Goal: Information Seeking & Learning: Learn about a topic

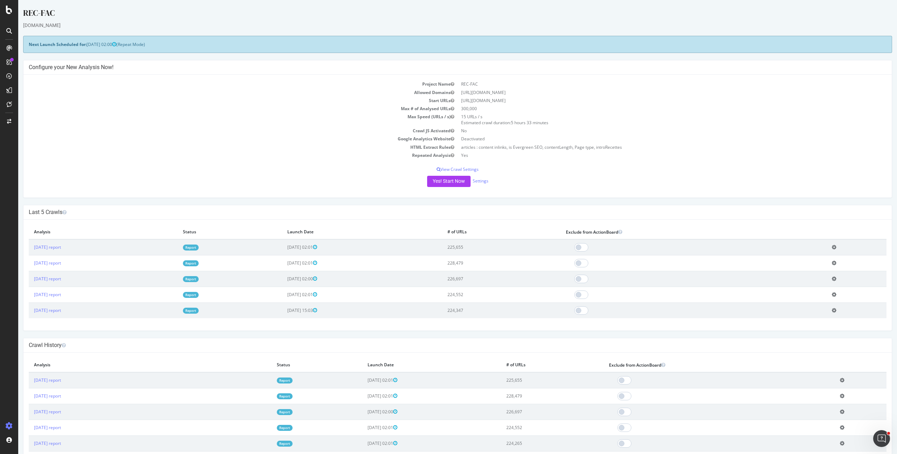
click at [199, 246] on link "Report" at bounding box center [191, 247] width 16 height 6
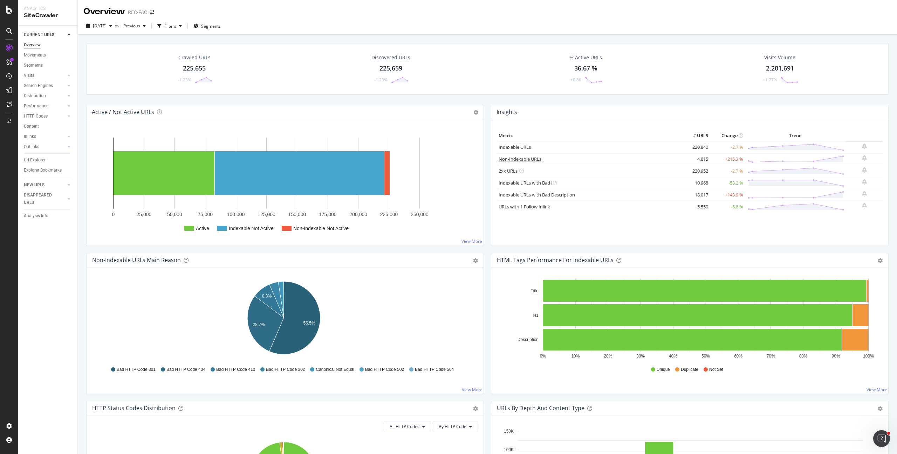
click at [522, 161] on link "Non-Indexable URLs" at bounding box center [520, 159] width 43 height 6
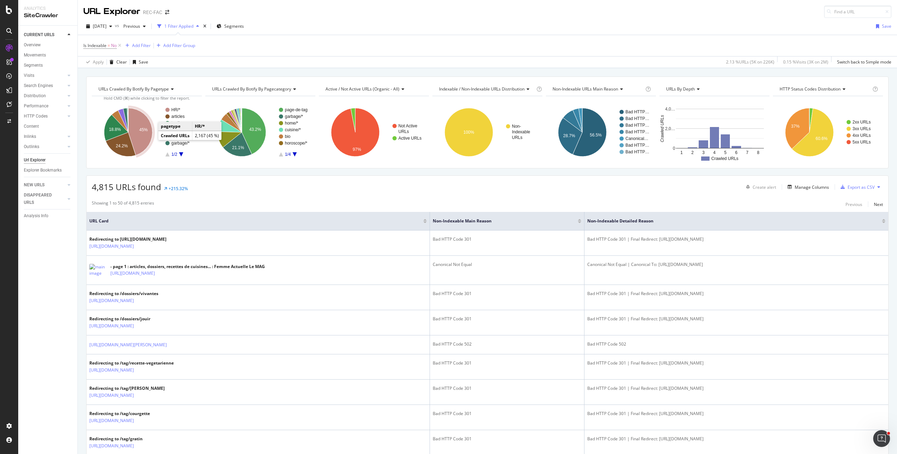
click at [144, 137] on icon "A chart." at bounding box center [140, 131] width 24 height 47
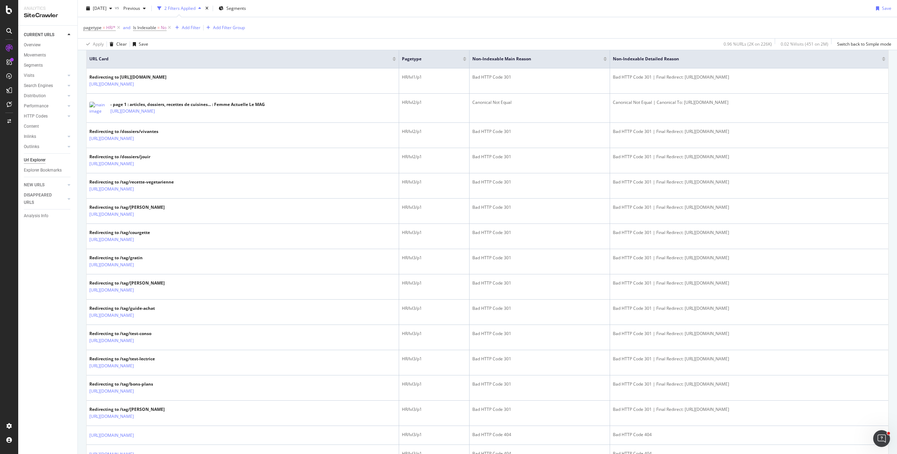
scroll to position [198, 0]
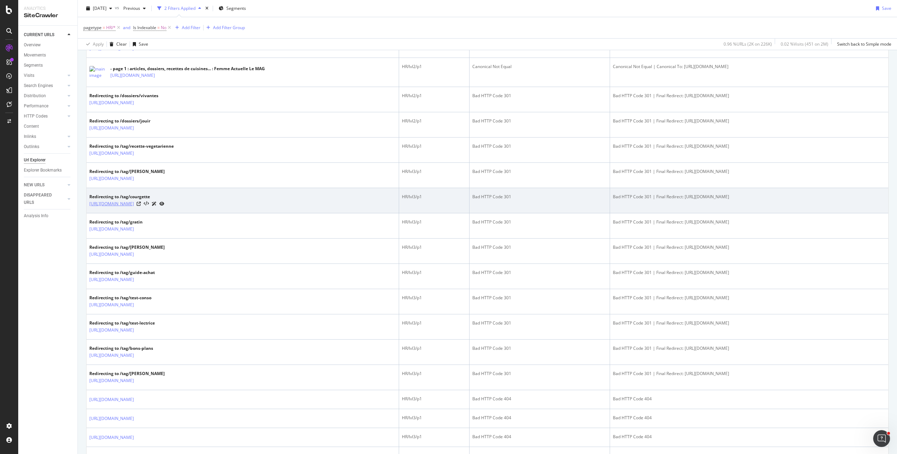
click at [134, 203] on link "https://www.femmeactuelle.fr/page/tag/courgette" at bounding box center [111, 203] width 45 height 7
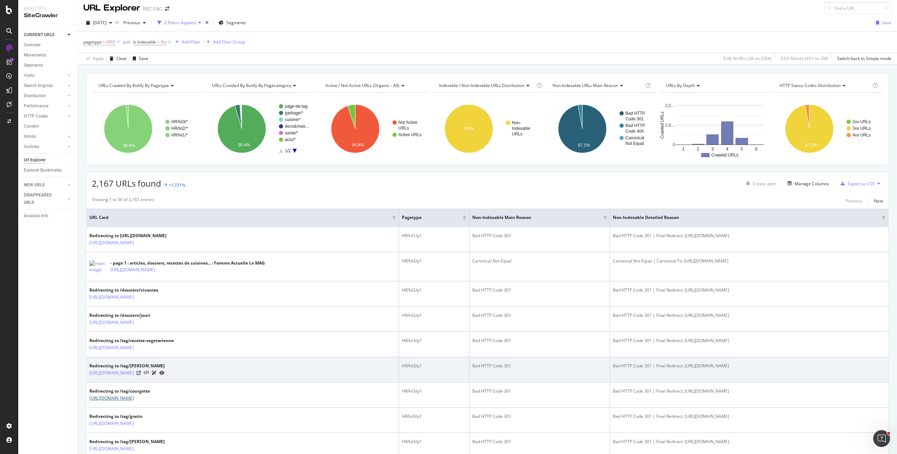
scroll to position [109, 0]
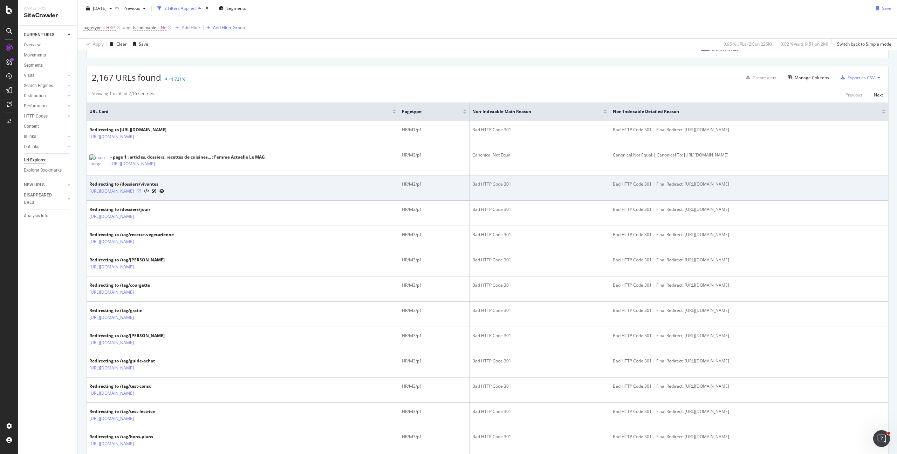
click at [141, 190] on icon at bounding box center [139, 191] width 4 height 4
click at [134, 194] on link "https://www.femmeactuelle.fr/evenements/vivantes" at bounding box center [111, 191] width 45 height 7
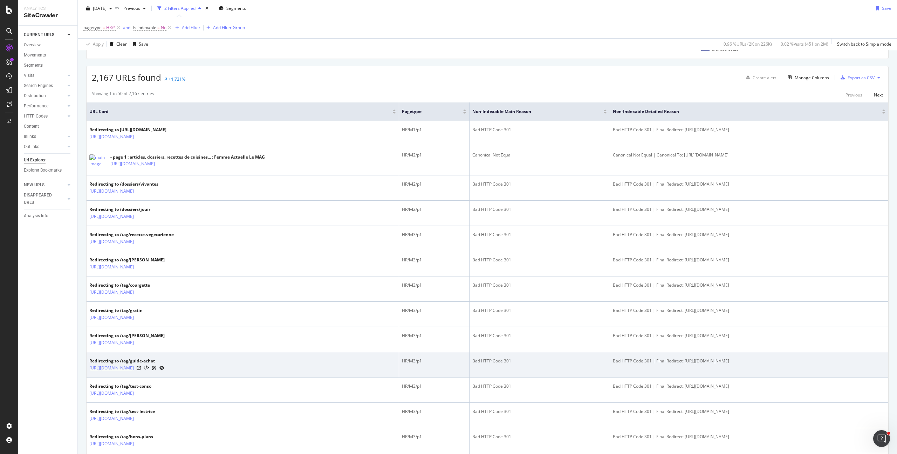
click at [134, 367] on link "https://www.femmeactuelle.fr/page/tag/guide-achat" at bounding box center [111, 367] width 45 height 7
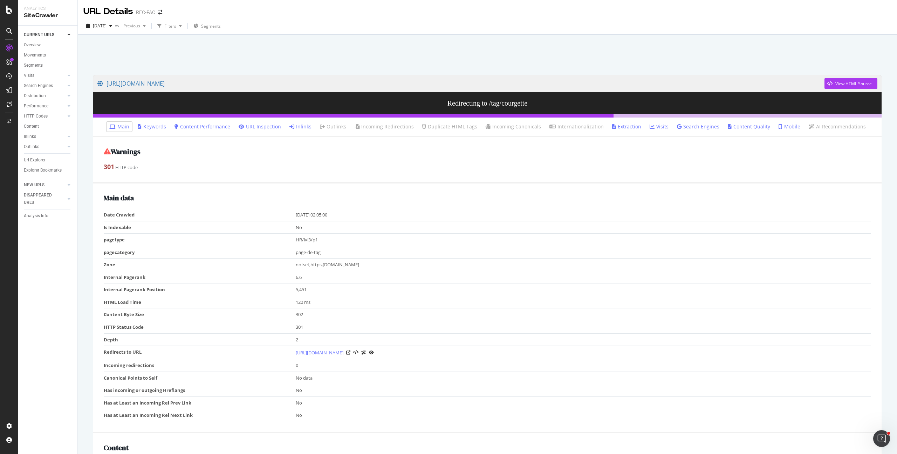
click at [294, 125] on icon at bounding box center [292, 126] width 5 height 5
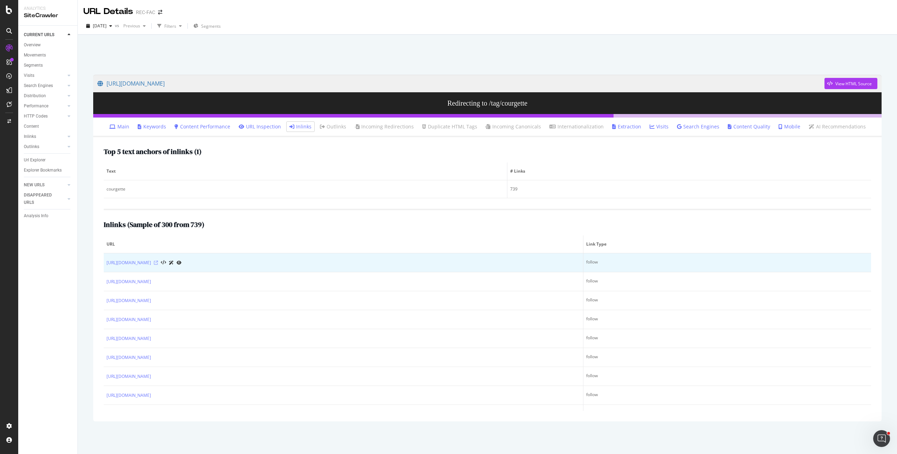
click at [158, 262] on icon at bounding box center [156, 262] width 4 height 4
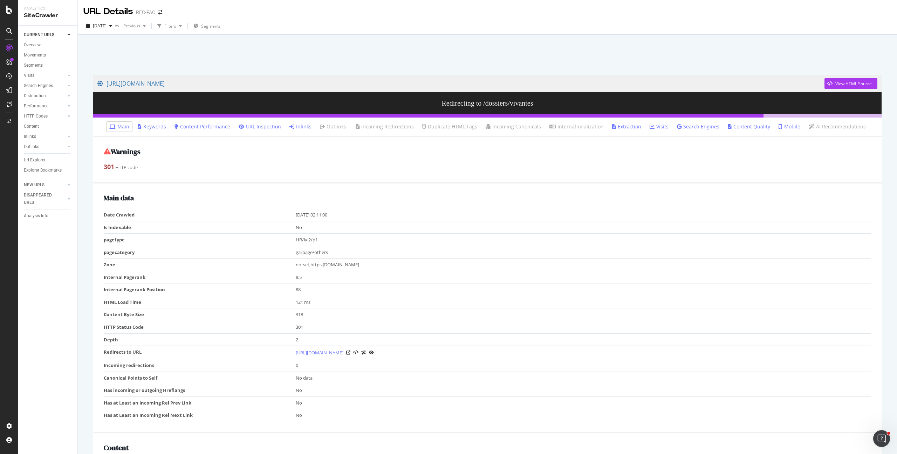
click at [304, 126] on link "Inlinks" at bounding box center [301, 126] width 22 height 7
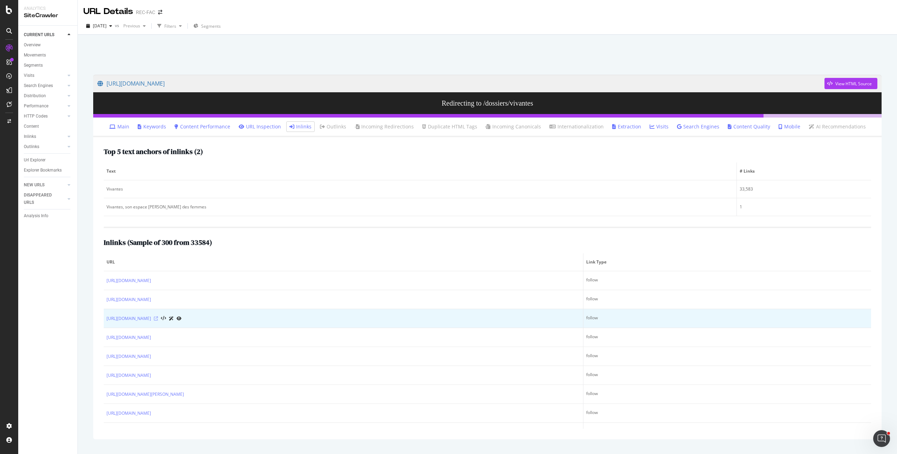
click at [158, 317] on icon at bounding box center [156, 318] width 4 height 4
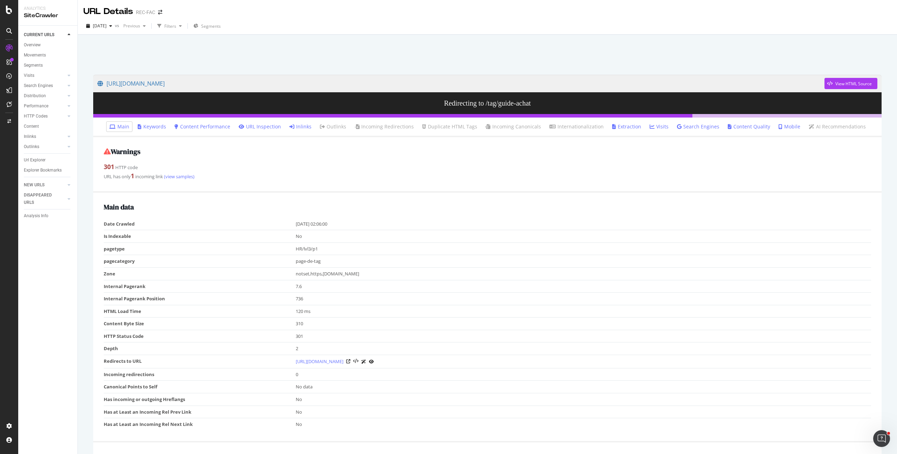
click at [294, 126] on icon at bounding box center [292, 126] width 5 height 5
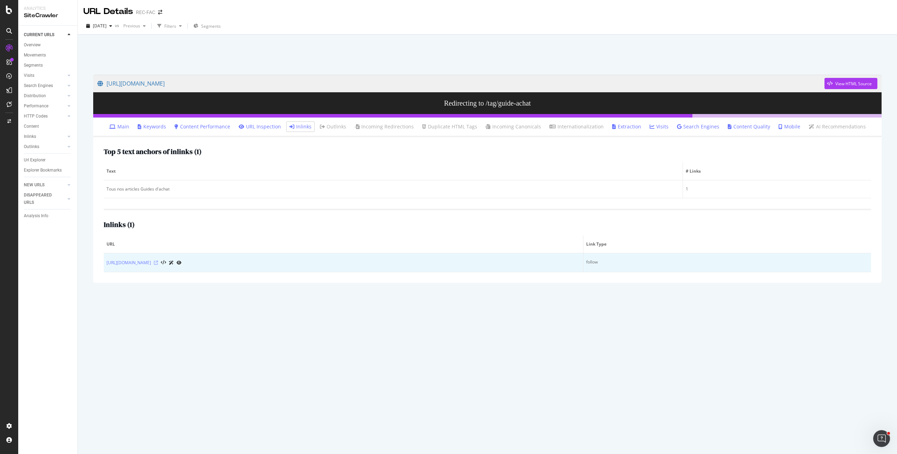
click at [158, 262] on icon at bounding box center [156, 262] width 4 height 4
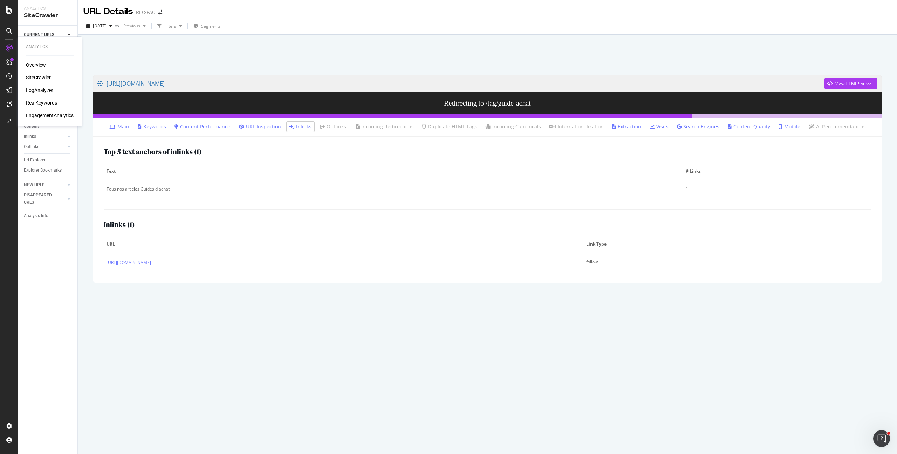
click at [47, 93] on div "LogAnalyzer" at bounding box center [39, 90] width 27 height 7
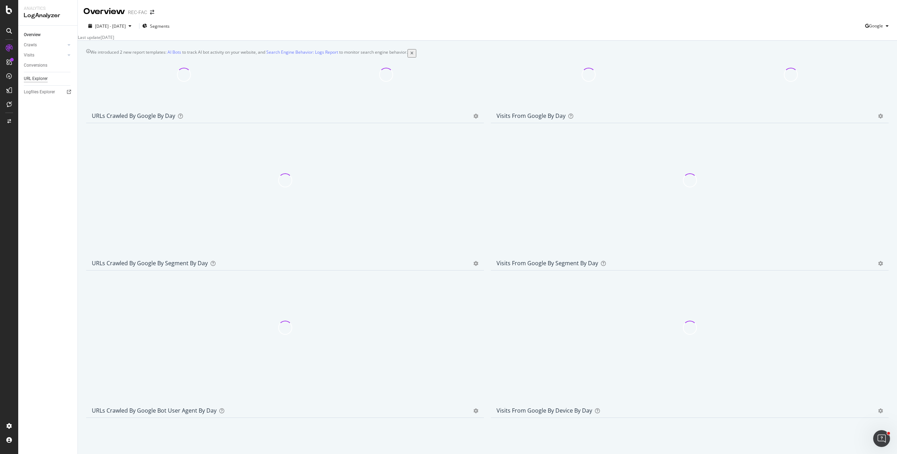
click at [42, 77] on div "URL Explorer" at bounding box center [36, 78] width 24 height 7
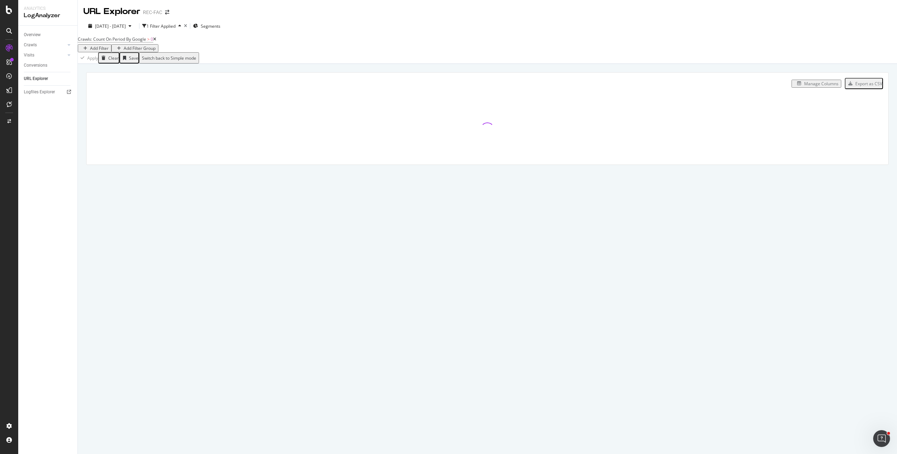
click at [143, 44] on span "Crawls: Count On Period By Google > 0" at bounding box center [117, 39] width 79 height 10
click at [144, 42] on span "Crawls: Count On Period By Google" at bounding box center [112, 39] width 68 height 6
click at [86, 43] on icon at bounding box center [85, 41] width 2 height 4
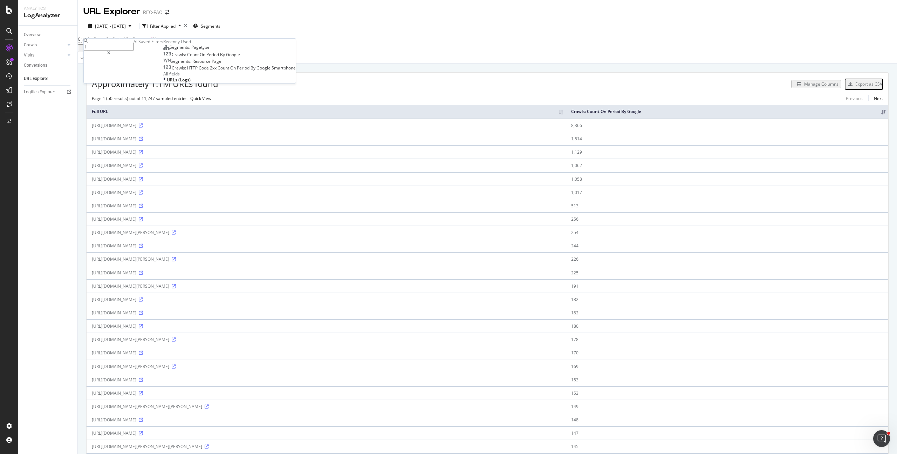
type input "IA"
click at [258, 78] on div "Approximately 1.1M URLs found Manage Columns Export as CSV" at bounding box center [488, 81] width 802 height 17
click at [102, 42] on span "Crawls: Count On Period By Google" at bounding box center [112, 39] width 68 height 6
click at [89, 45] on div "Crawls: Count On Period" at bounding box center [155, 42] width 143 height 6
click at [86, 43] on icon at bounding box center [85, 41] width 2 height 4
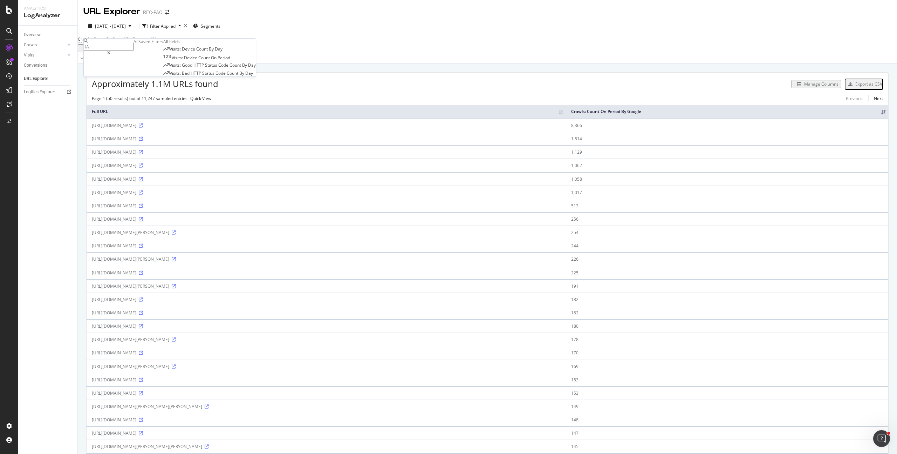
click at [566, 114] on th "Full URL" at bounding box center [327, 112] width 480 height 14
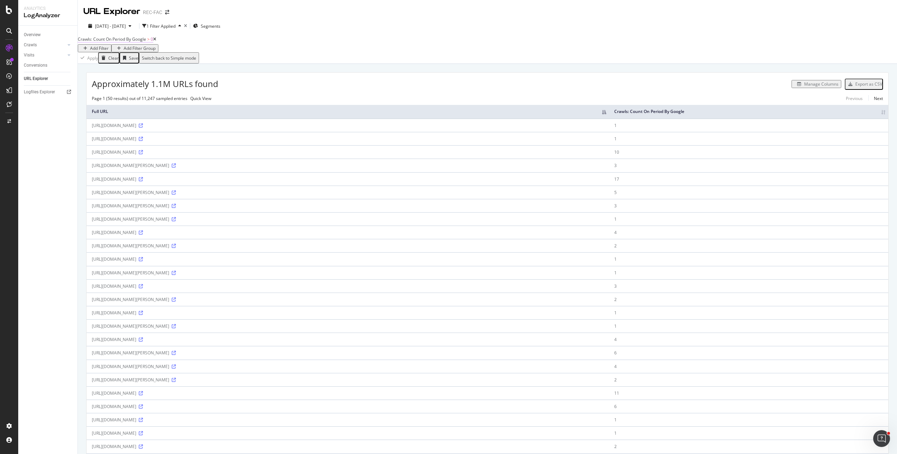
click at [144, 42] on span "Crawls: Count On Period By Google" at bounding box center [112, 39] width 68 height 6
click at [101, 53] on span "By Google" at bounding box center [97, 50] width 20 height 6
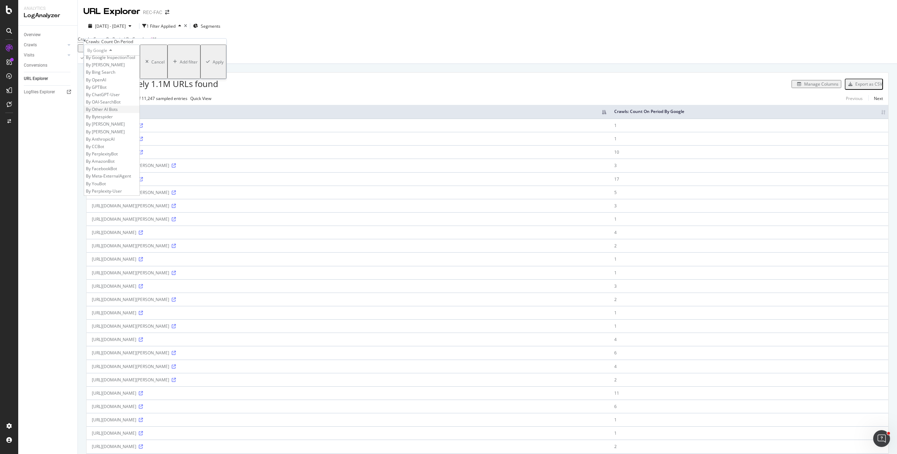
scroll to position [93, 0]
click at [125, 93] on div "By OpenAI" at bounding box center [111, 88] width 55 height 7
click at [206, 64] on icon "button" at bounding box center [208, 62] width 4 height 4
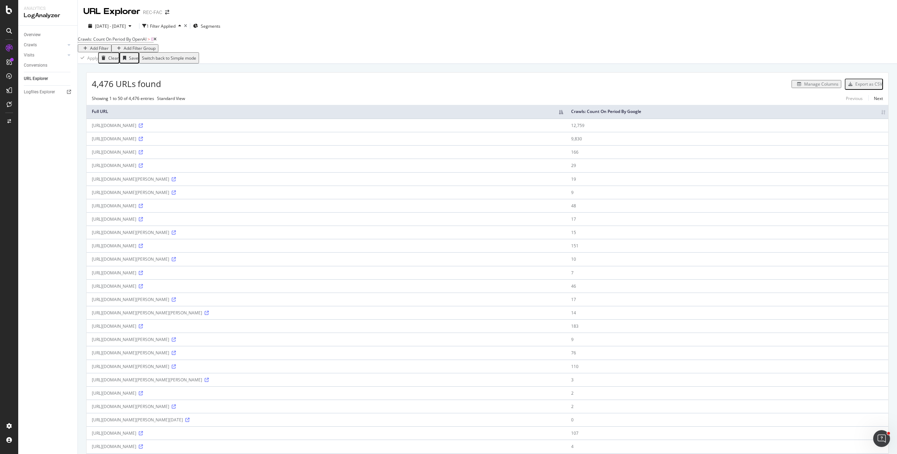
click at [808, 118] on th "Crawls: Count On Period By Google" at bounding box center [727, 112] width 323 height 14
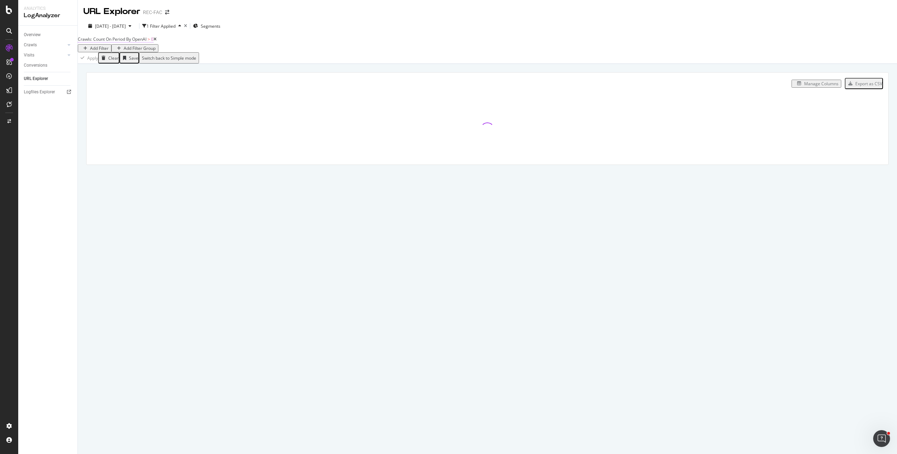
click at [147, 42] on span "Crawls: Count On Period By OpenAI" at bounding box center [112, 39] width 69 height 6
click at [113, 53] on icon at bounding box center [110, 50] width 5 height 4
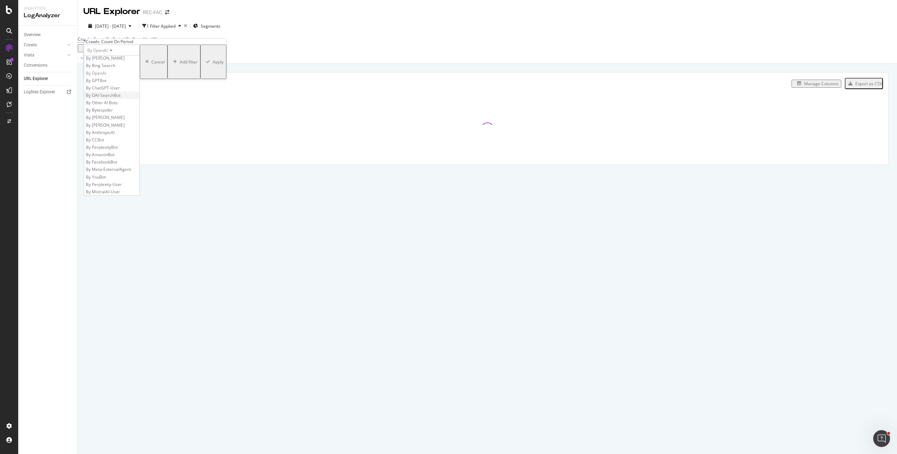
scroll to position [140, 0]
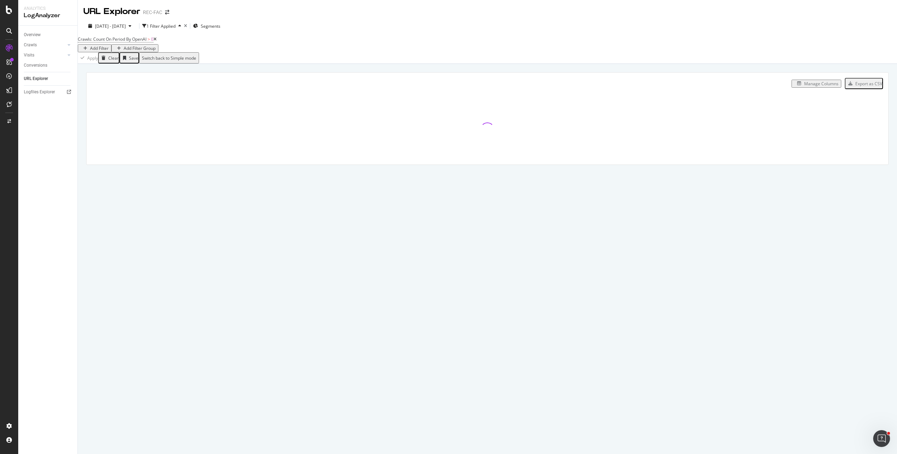
click at [342, 60] on div "Apply Clear Save Switch back to Simple mode" at bounding box center [488, 57] width 820 height 11
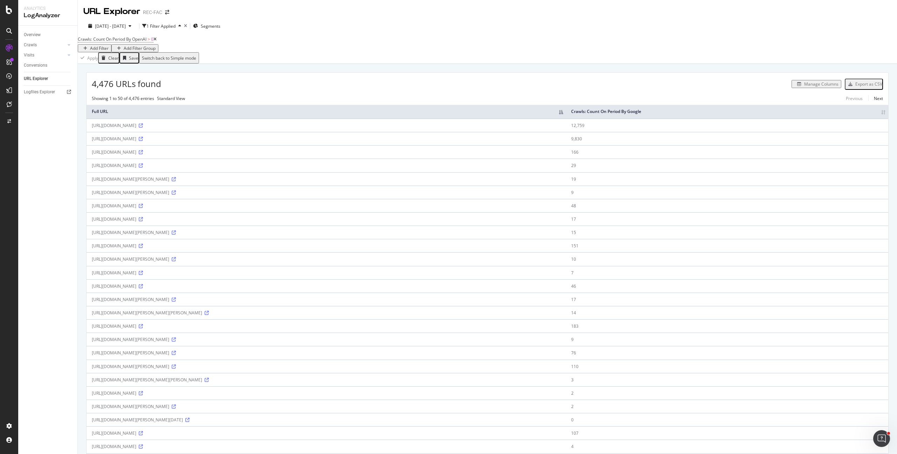
click at [822, 87] on div "Manage Columns" at bounding box center [822, 84] width 34 height 6
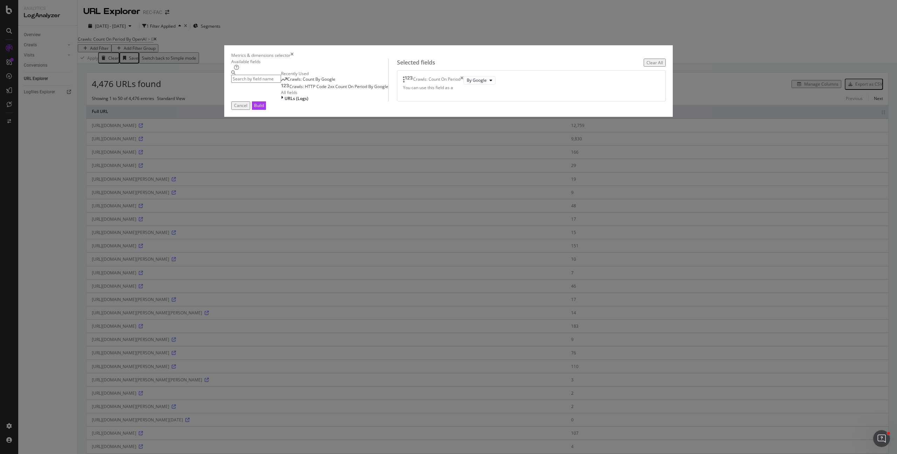
click at [486, 84] on div "By Google" at bounding box center [480, 80] width 32 height 8
click at [484, 83] on span "By Google" at bounding box center [477, 80] width 20 height 6
click at [515, 187] on div "By ChatGPT-User" at bounding box center [499, 184] width 67 height 10
click at [266, 109] on button "Build" at bounding box center [259, 105] width 14 height 8
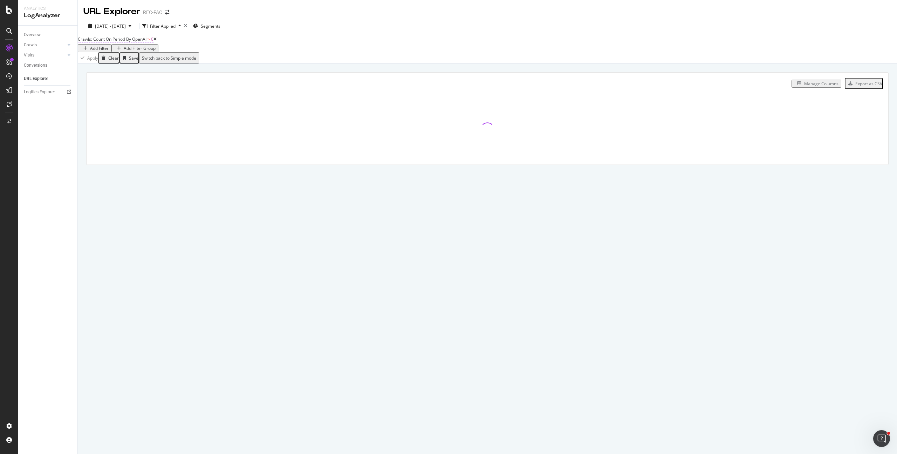
click at [144, 42] on span "Crawls: Count On Period By OpenAI" at bounding box center [112, 39] width 69 height 6
click at [113, 56] on div "By OpenAI" at bounding box center [112, 50] width 56 height 11
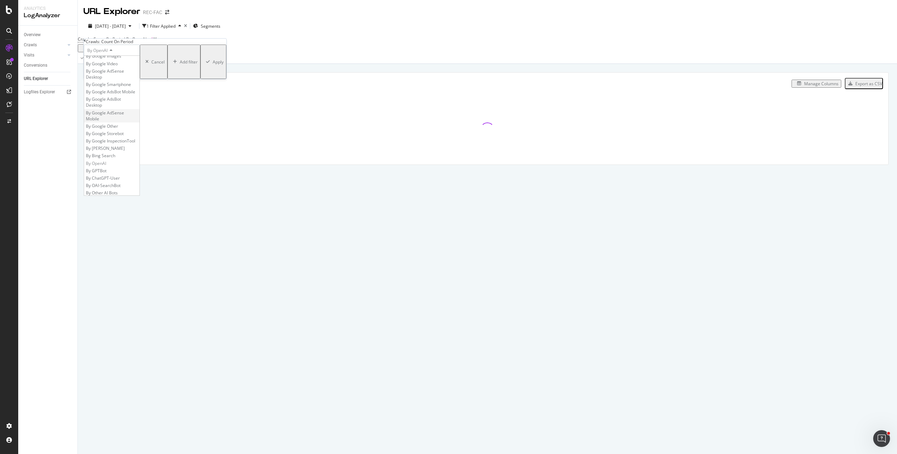
scroll to position [23, 0]
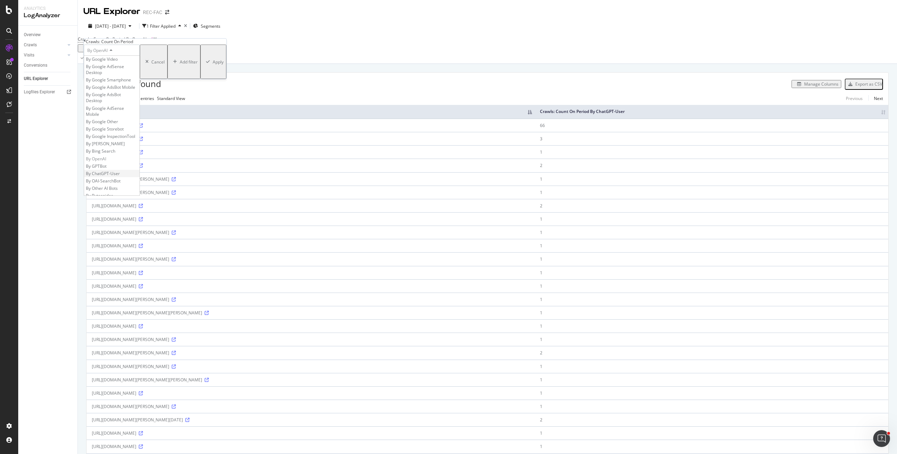
click at [120, 176] on span "By ChatGPT-User" at bounding box center [103, 173] width 34 height 6
click at [213, 65] on div "Apply" at bounding box center [218, 62] width 11 height 6
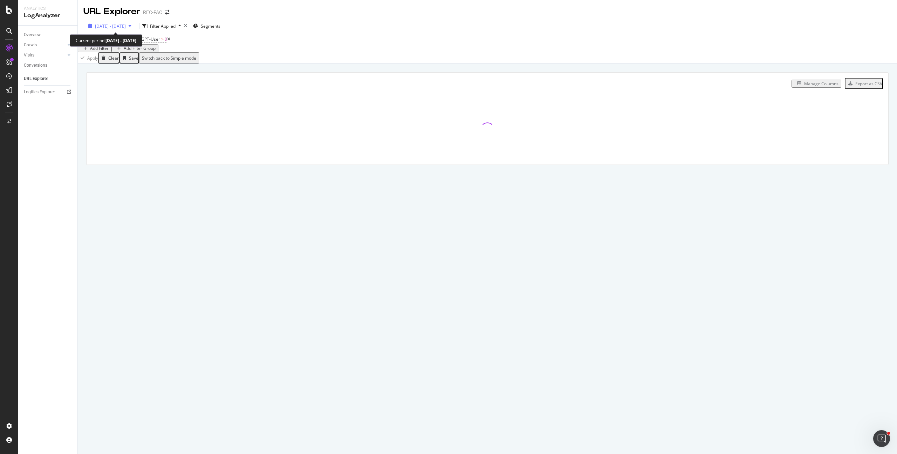
click at [120, 27] on span "2025 Sep. 3rd - Oct. 2nd" at bounding box center [110, 26] width 31 height 6
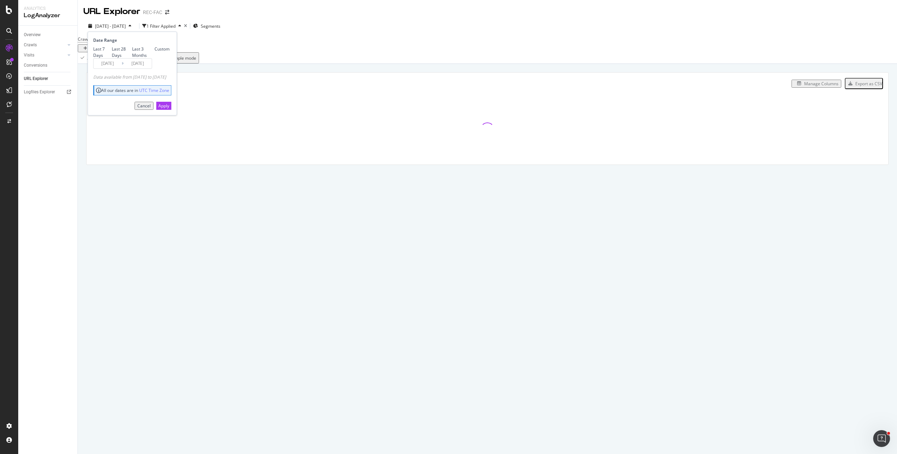
click at [114, 68] on input "2025/09/05" at bounding box center [108, 64] width 28 height 10
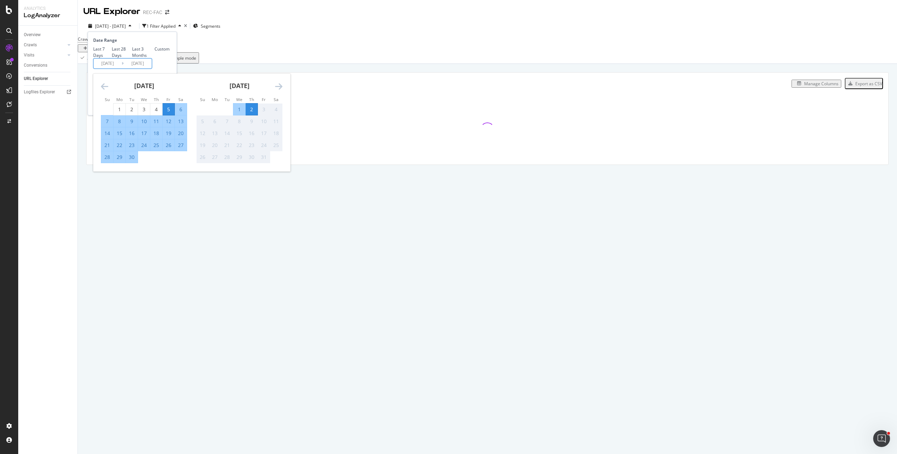
click at [155, 52] on div "Custom" at bounding box center [162, 49] width 15 height 6
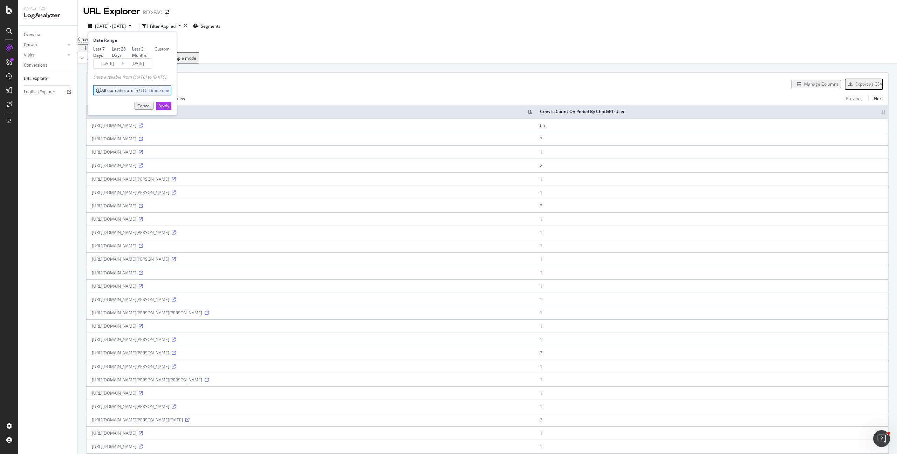
click at [105, 68] on input "2025/09/05" at bounding box center [108, 64] width 28 height 10
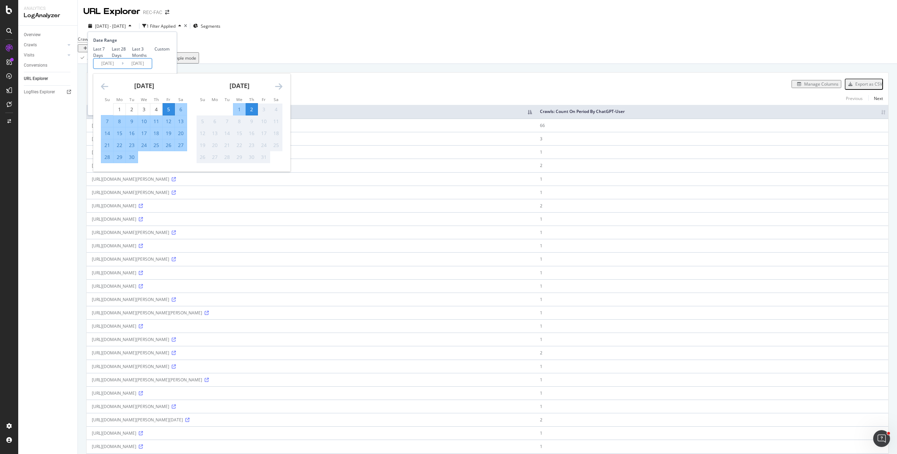
click at [167, 113] on div "5" at bounding box center [169, 109] width 12 height 7
click at [170, 113] on div "5" at bounding box center [169, 109] width 12 height 7
type input "2025/09/05"
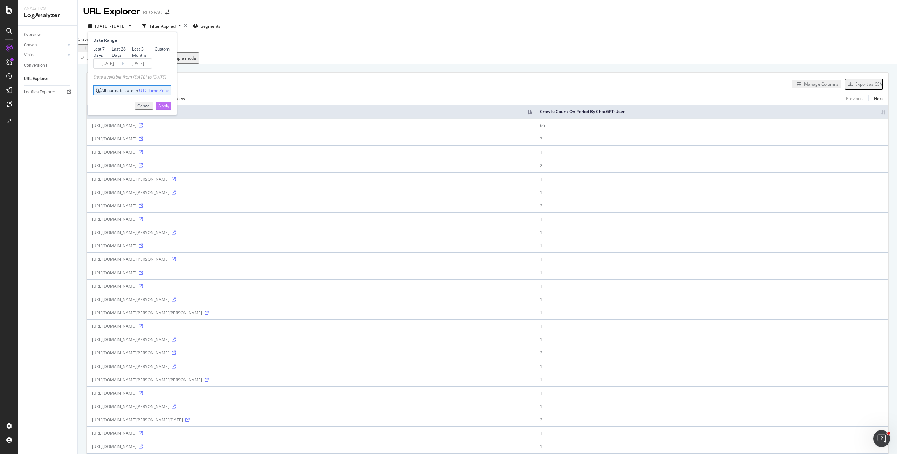
click at [169, 109] on div "Apply" at bounding box center [163, 105] width 11 height 7
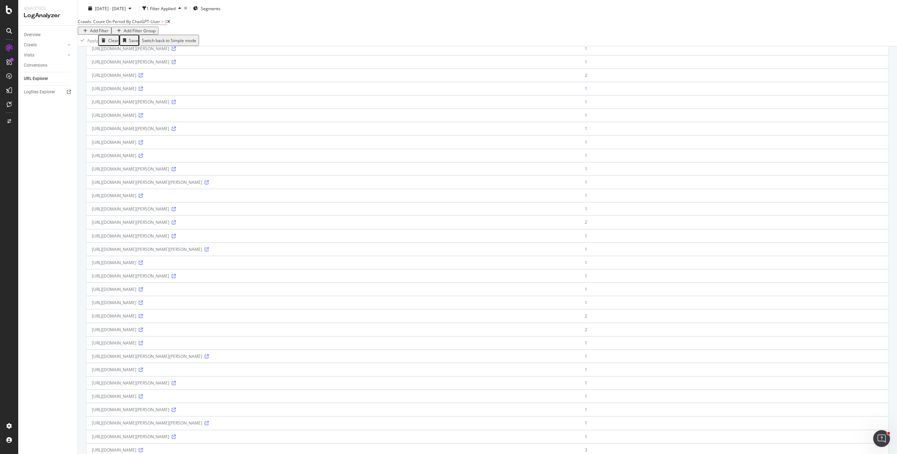
scroll to position [337, 0]
drag, startPoint x: 241, startPoint y: 392, endPoint x: 239, endPoint y: 395, distance: 3.6
click at [241, 392] on td "https://www.femmeactuelle.fr/actu/news-actu/adriana-karembeu-2192482" at bounding box center [333, 389] width 493 height 13
click at [143, 392] on icon at bounding box center [141, 390] width 4 height 4
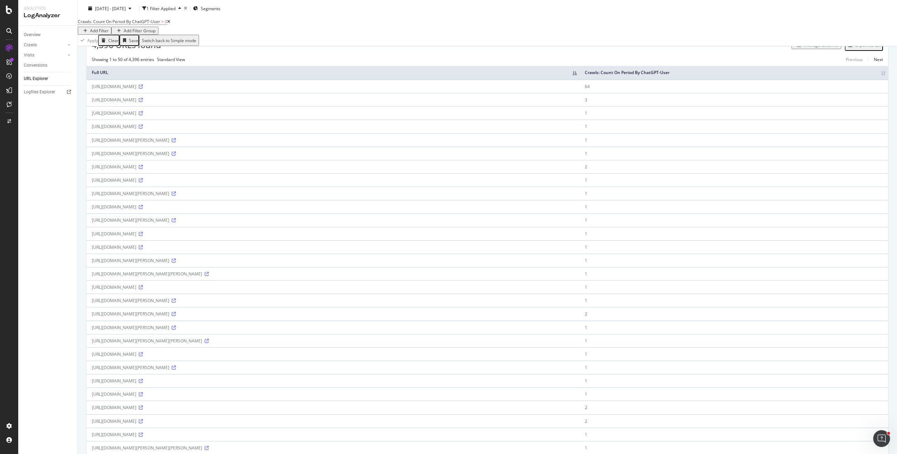
scroll to position [0, 0]
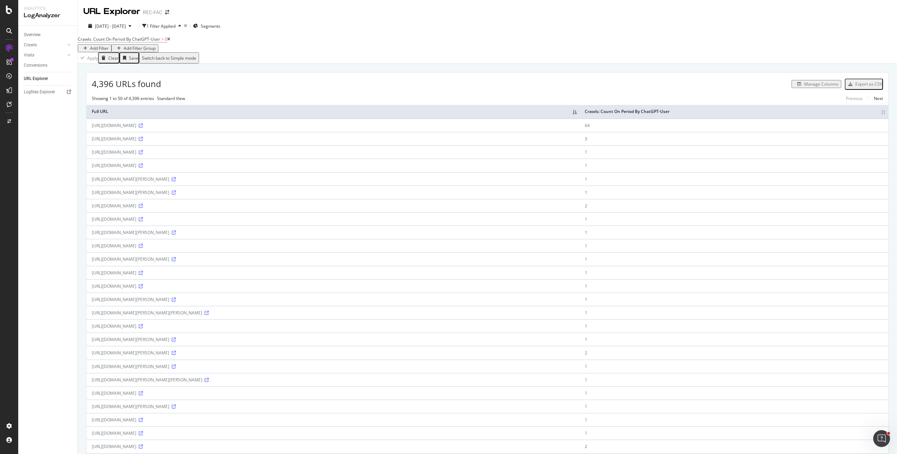
click at [178, 140] on td "https://www.femmeactuelle.fr/actu" at bounding box center [333, 138] width 493 height 13
click at [142, 41] on span "Crawls: Count On Period By ChatGPT-User > 0" at bounding box center [124, 39] width 93 height 10
click at [141, 42] on span "Crawls: Count On Period By ChatGPT-User" at bounding box center [119, 39] width 82 height 6
click at [112, 53] on span "By ChatGPT-User" at bounding box center [104, 50] width 34 height 6
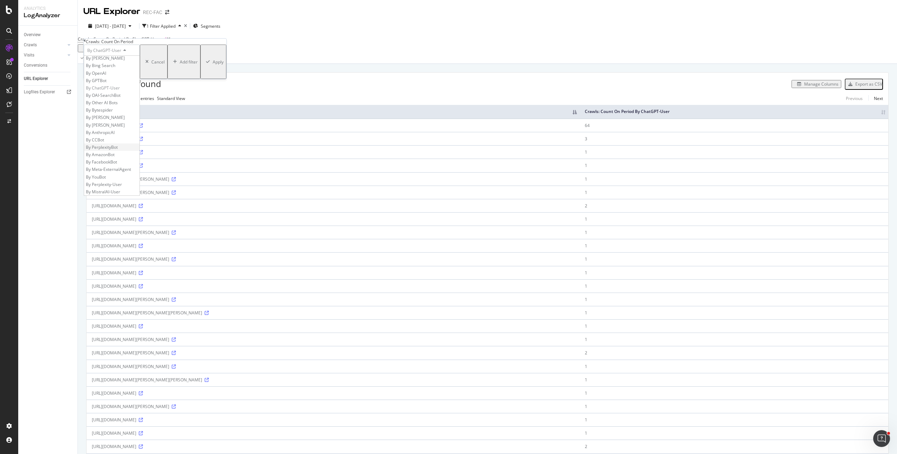
scroll to position [151, 0]
click at [131, 186] on div "By Perplexity-User" at bounding box center [111, 184] width 55 height 7
click at [213, 65] on div "Apply" at bounding box center [218, 62] width 11 height 6
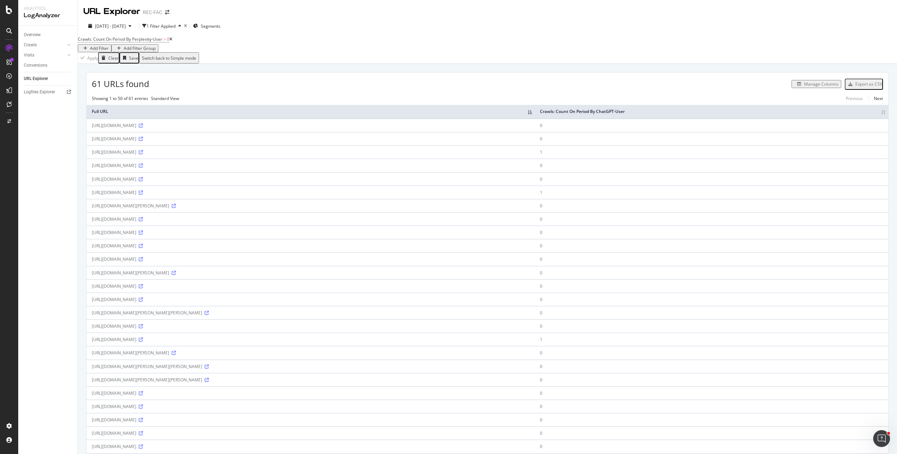
click at [822, 87] on div "Manage Columns" at bounding box center [822, 84] width 34 height 6
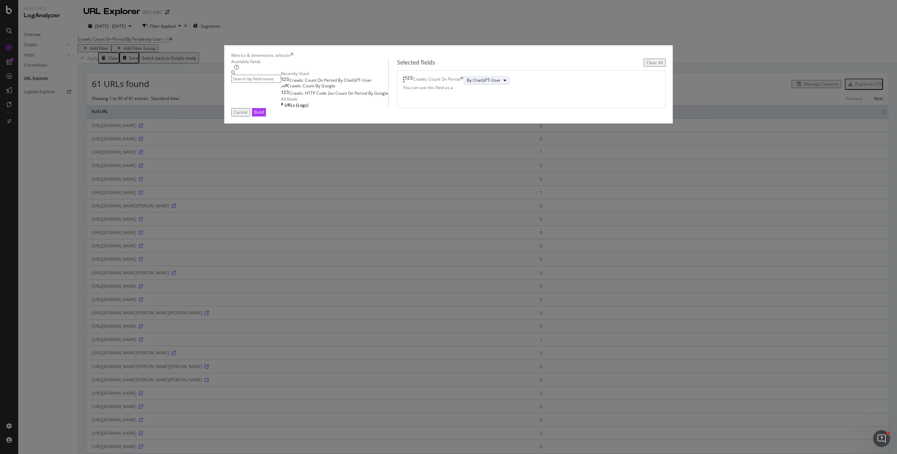
click at [486, 83] on span "By ChatGPT-User" at bounding box center [484, 80] width 34 height 6
click at [495, 198] on span "By Perplexity-User" at bounding box center [498, 197] width 55 height 6
click at [285, 108] on div "modal" at bounding box center [283, 105] width 4 height 6
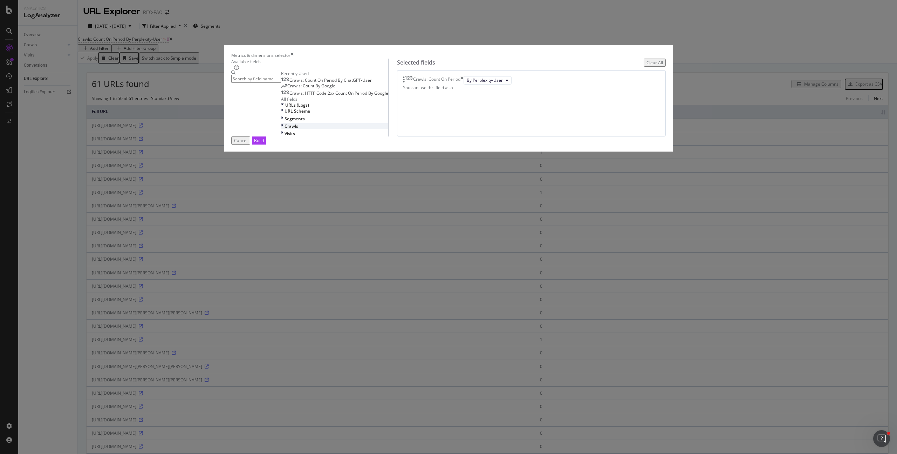
click at [285, 129] on div "modal" at bounding box center [283, 126] width 4 height 6
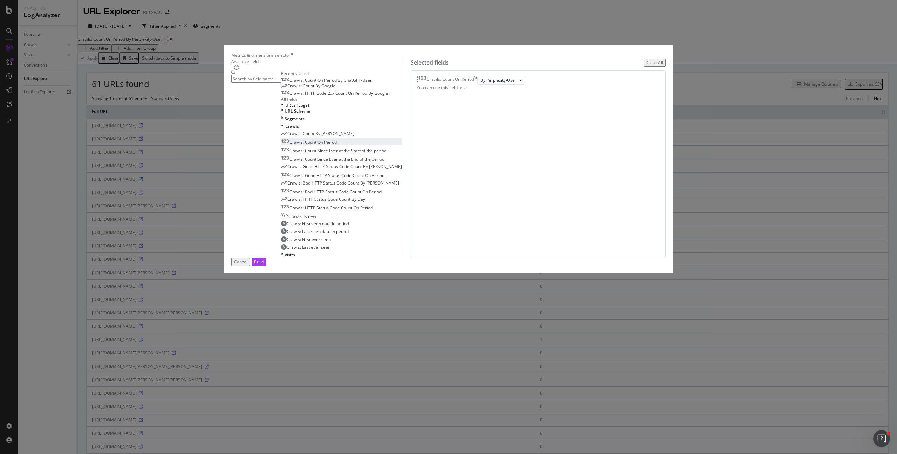
click at [337, 145] on div "Crawls: Count On Period" at bounding box center [309, 142] width 56 height 6
click at [485, 92] on span "By Google" at bounding box center [491, 89] width 20 height 6
click at [501, 198] on span "By PerplexityBot" at bounding box center [498, 199] width 55 height 6
click at [264, 265] on div "Build" at bounding box center [259, 262] width 10 height 6
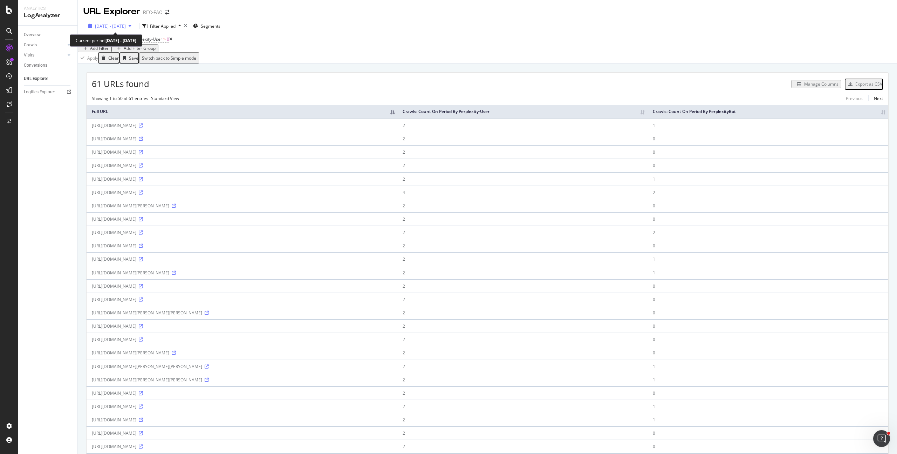
click at [123, 25] on span "2025 Sep. 5th - Sep. 5th" at bounding box center [110, 26] width 31 height 6
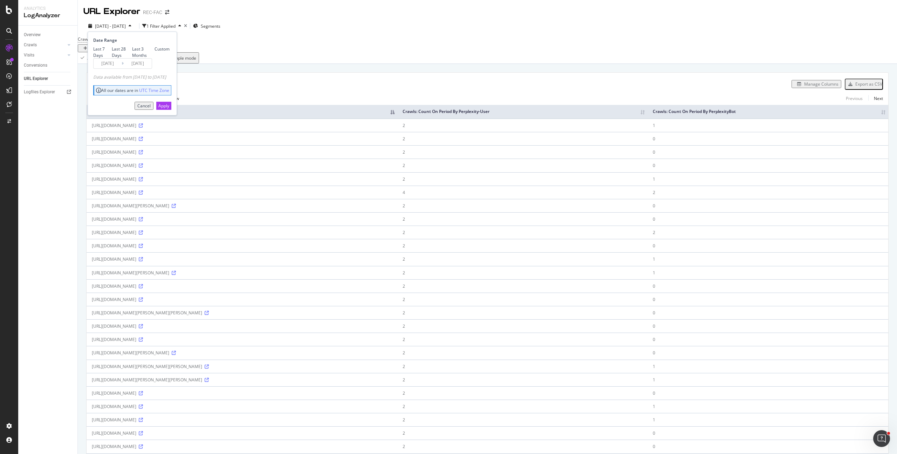
click at [118, 68] on input "2025/09/05" at bounding box center [108, 64] width 28 height 10
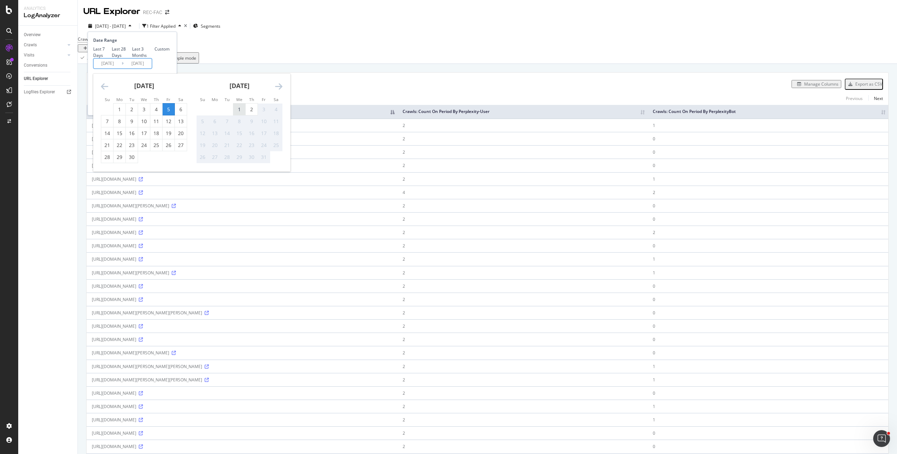
click at [241, 113] on div "1" at bounding box center [239, 109] width 12 height 7
click at [110, 161] on div "28" at bounding box center [107, 157] width 12 height 7
type input "2025/09/28"
click at [129, 161] on div "30" at bounding box center [132, 157] width 12 height 7
type input "2025/09/30"
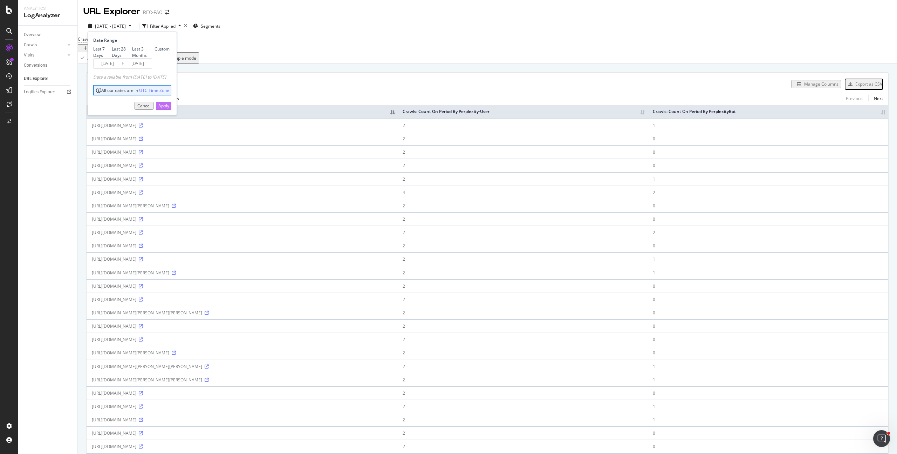
click at [169, 109] on div "Apply" at bounding box center [163, 106] width 11 height 6
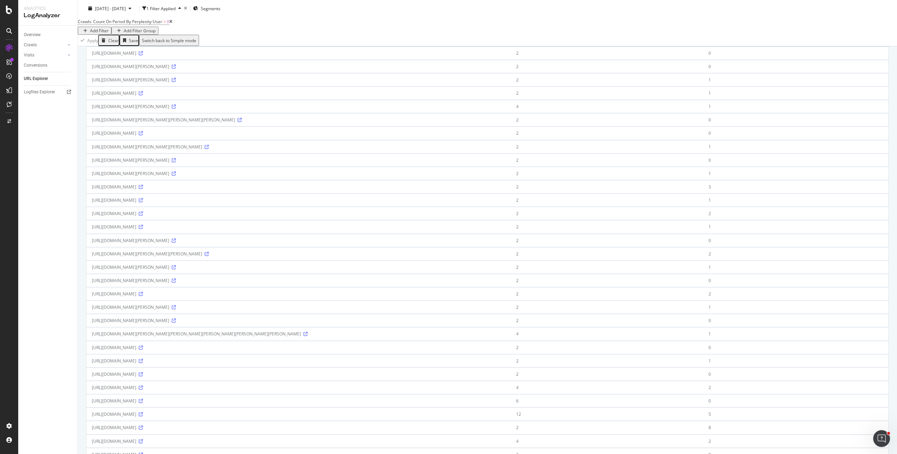
scroll to position [379, 0]
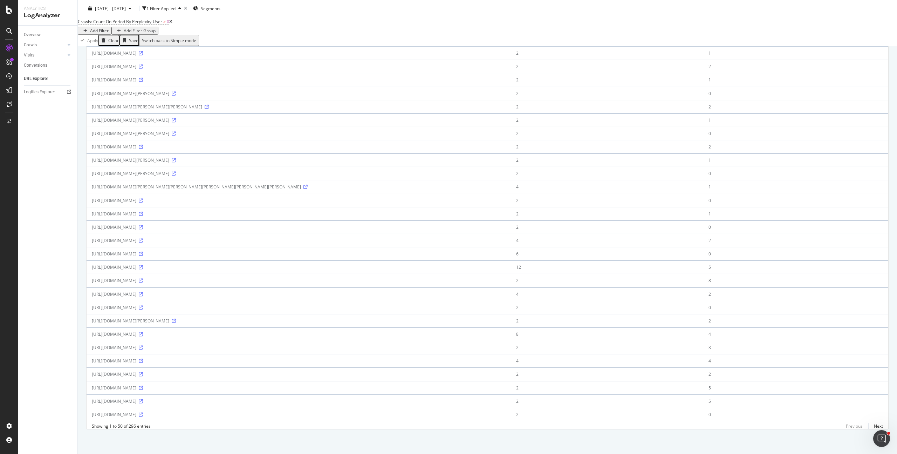
click at [621, 264] on td "12" at bounding box center [607, 266] width 192 height 13
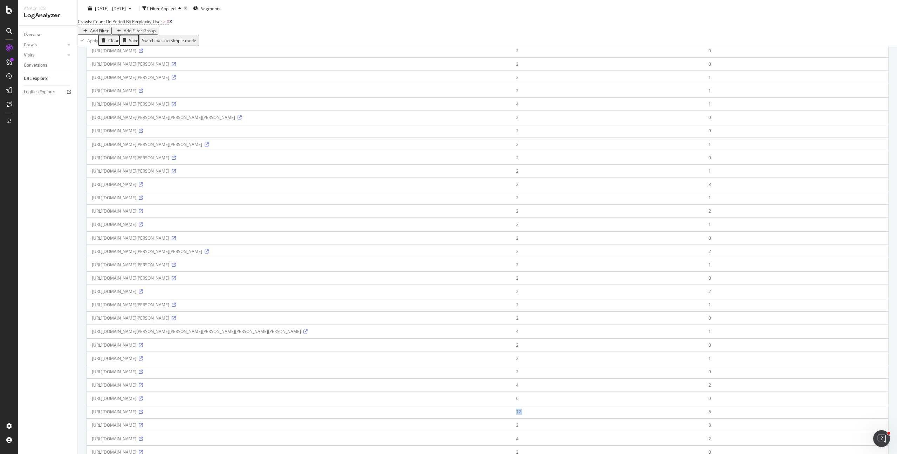
scroll to position [0, 0]
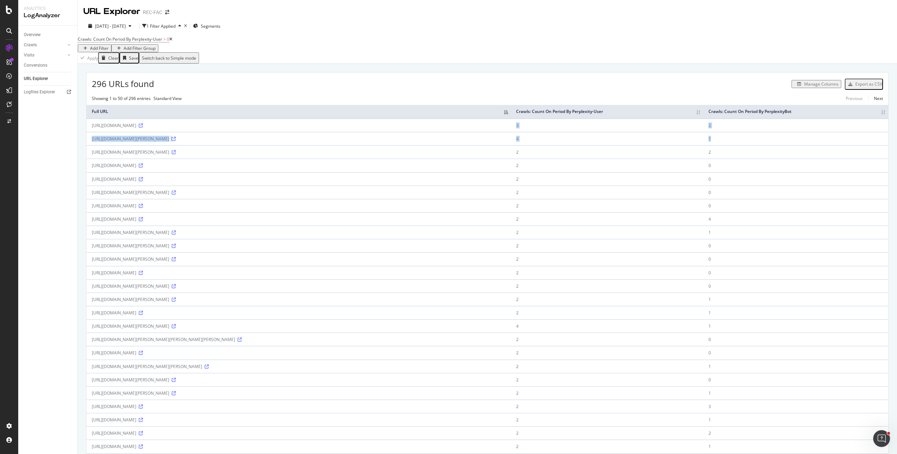
drag, startPoint x: 620, startPoint y: 131, endPoint x: 778, endPoint y: 147, distance: 158.8
click at [778, 147] on tbody "https://www.femmeactuelle.fr/actu/accidents-causes-par-des-freinages-fantomes-q…" at bounding box center [488, 452] width 802 height 669
click at [681, 156] on td "2" at bounding box center [607, 151] width 192 height 13
drag, startPoint x: 622, startPoint y: 132, endPoint x: 761, endPoint y: 131, distance: 139.2
click at [761, 131] on tr "https://www.femmeactuelle.fr/actu/accidents-causes-par-des-freinages-fantomes-q…" at bounding box center [488, 124] width 802 height 13
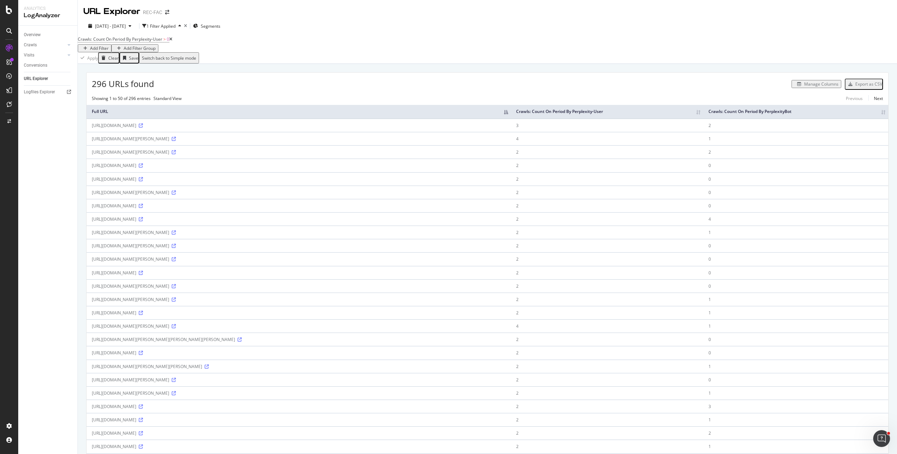
click at [761, 145] on td "1" at bounding box center [796, 138] width 185 height 13
drag, startPoint x: 757, startPoint y: 147, endPoint x: 622, endPoint y: 148, distance: 135.3
click at [622, 145] on tr "https://www.femmeactuelle.fr/actu/cinema/avez-vous-deja-lu-jean-d-ormesson-voic…" at bounding box center [488, 138] width 802 height 13
drag, startPoint x: 622, startPoint y: 160, endPoint x: 768, endPoint y: 159, distance: 146.5
click at [768, 158] on tr "https://www.femmeactuelle.fr/actu/cinema/les-12-livres-incontournables-pour-le-…" at bounding box center [488, 151] width 802 height 13
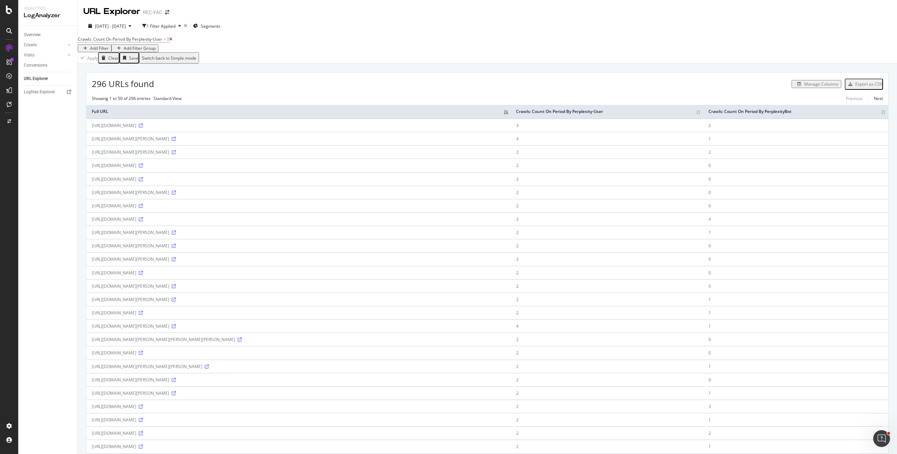
click at [645, 171] on td "2" at bounding box center [607, 164] width 192 height 13
click at [115, 27] on span "2025 Sep. 28th - Sep. 30th" at bounding box center [110, 26] width 31 height 6
click at [372, 98] on div "296 URLs found Manage Columns Export as CSV Showing 1 to 50 of 296 entries Stan…" at bounding box center [488, 434] width 802 height 723
click at [407, 95] on div "296 URLs found Manage Columns Export as CSV Showing 1 to 50 of 296 entries Stan…" at bounding box center [488, 434] width 802 height 723
click at [209, 74] on div "296 URLs found Manage Columns Export as CSV Showing 1 to 50 of 296 entries Stan…" at bounding box center [488, 442] width 820 height 756
